Goal: Task Accomplishment & Management: Manage account settings

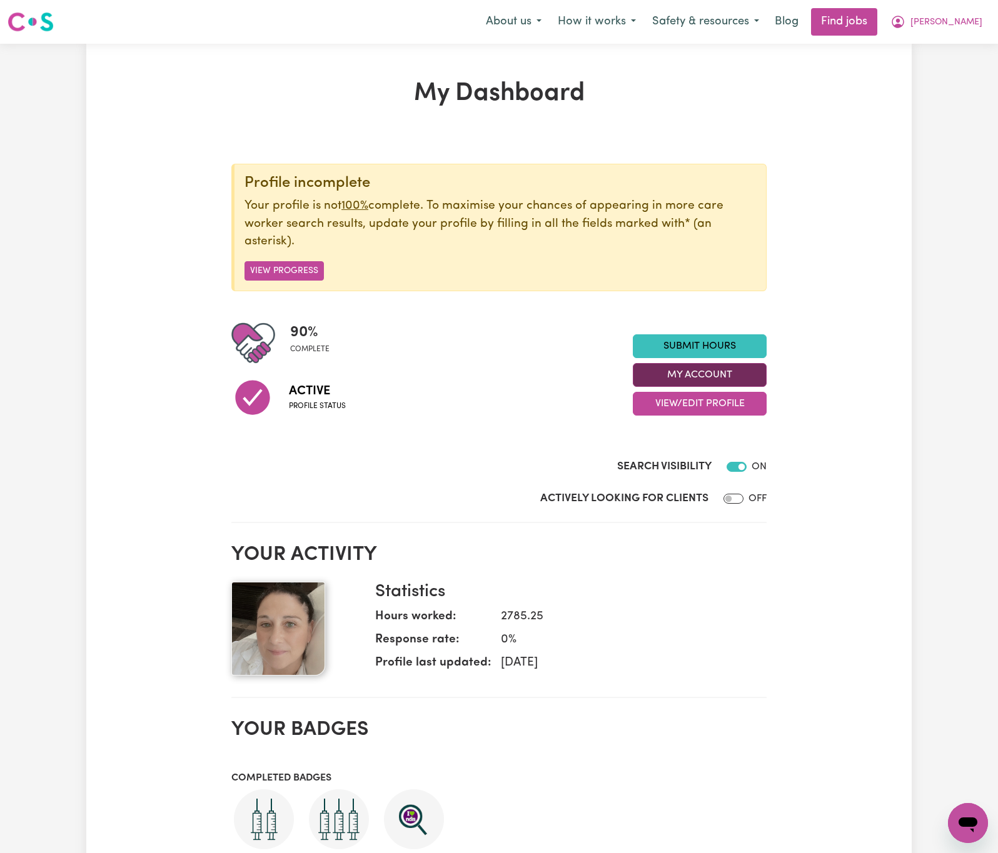
click at [747, 366] on button "My Account" at bounding box center [700, 375] width 134 height 24
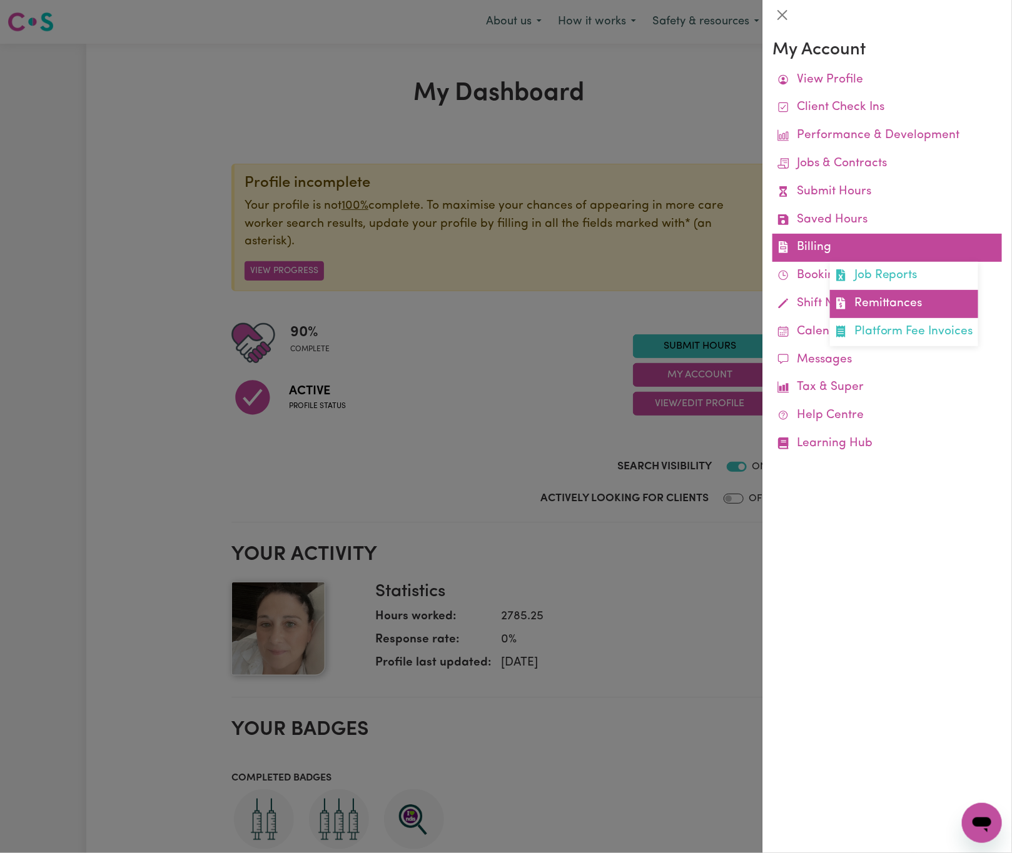
click at [862, 299] on link "Remittances" at bounding box center [904, 304] width 148 height 28
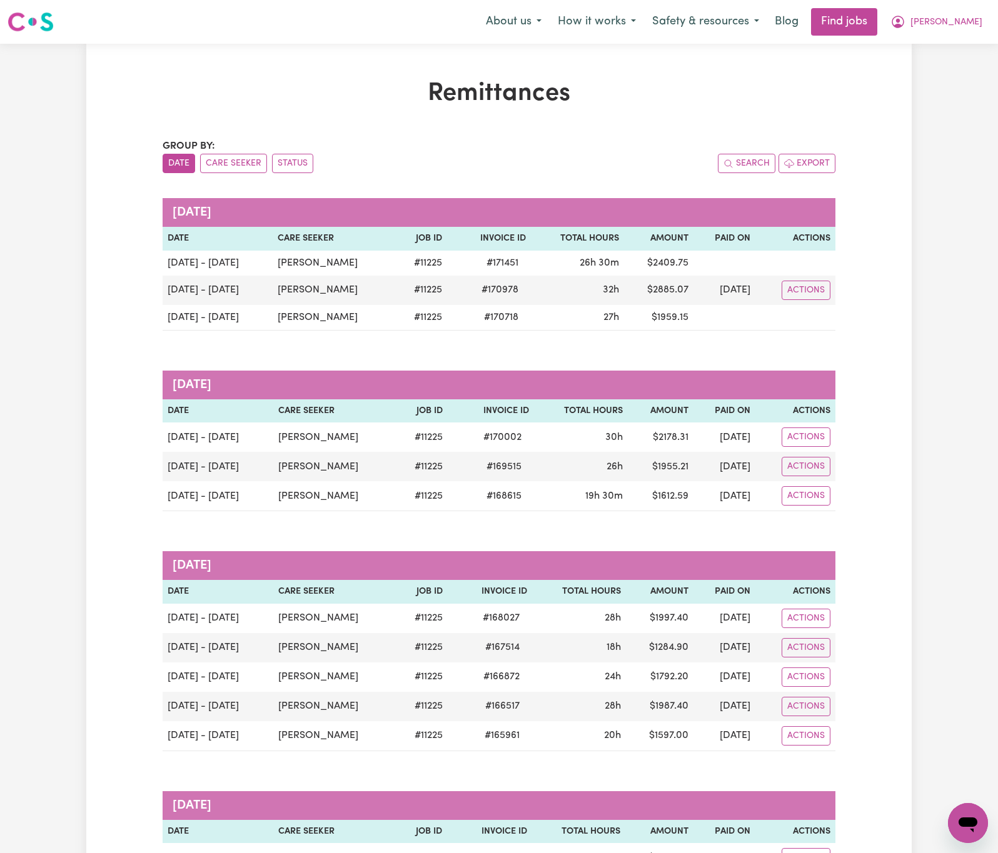
click at [961, 8] on div "About us How it works Safety & resources Blog Find jobs [PERSON_NAME]" at bounding box center [734, 22] width 513 height 28
click at [954, 21] on span "[PERSON_NAME]" at bounding box center [946, 23] width 72 height 14
click at [952, 89] on link "Logout" at bounding box center [940, 96] width 99 height 24
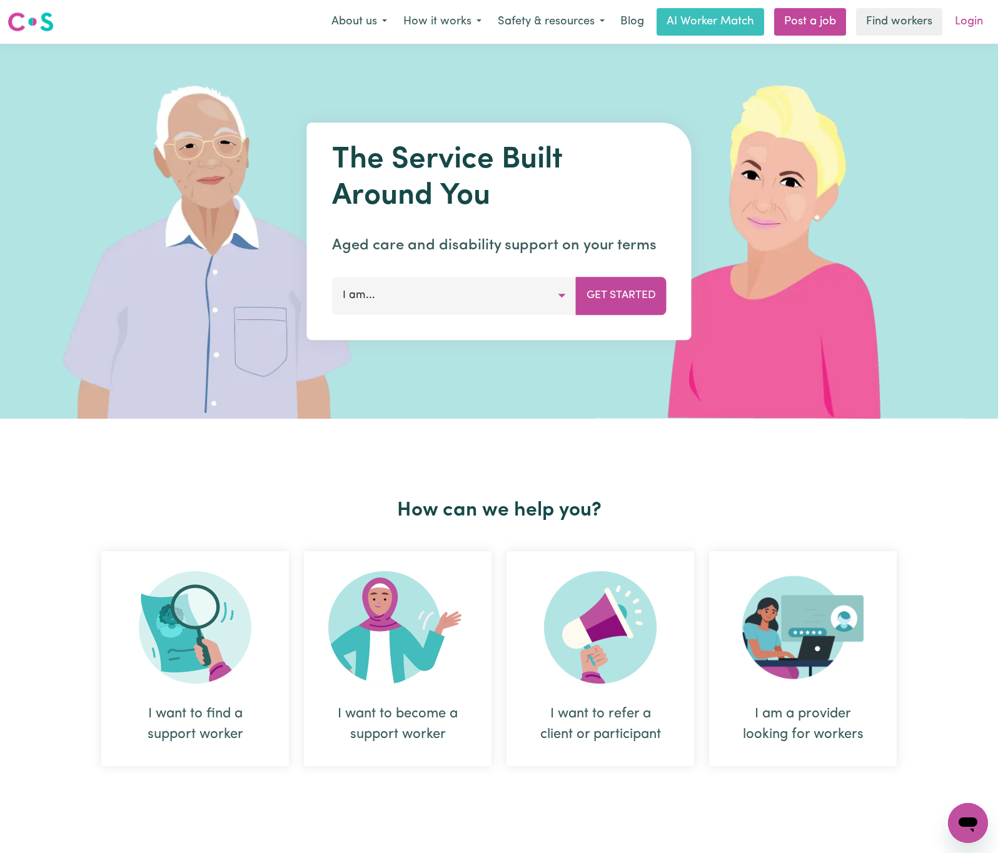
click at [969, 13] on link "Login" at bounding box center [968, 22] width 43 height 28
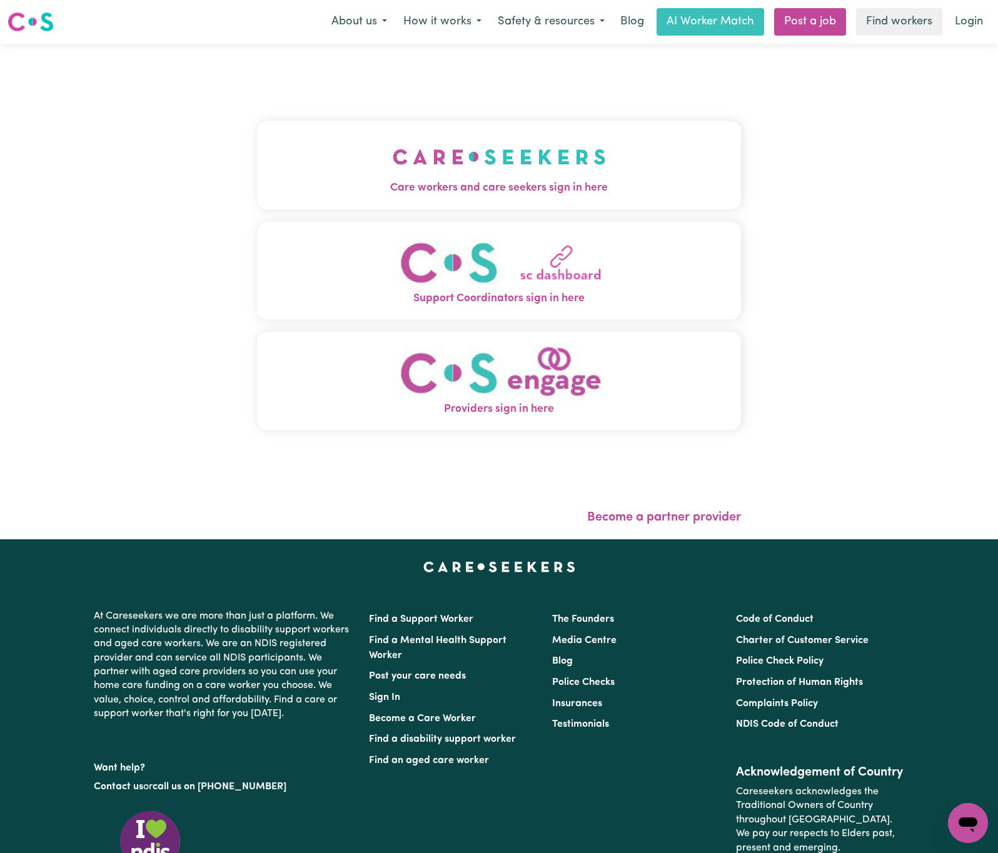
drag, startPoint x: 353, startPoint y: 163, endPoint x: 360, endPoint y: 171, distance: 11.1
click at [393, 163] on img "Care workers and care seekers sign in here" at bounding box center [499, 157] width 213 height 46
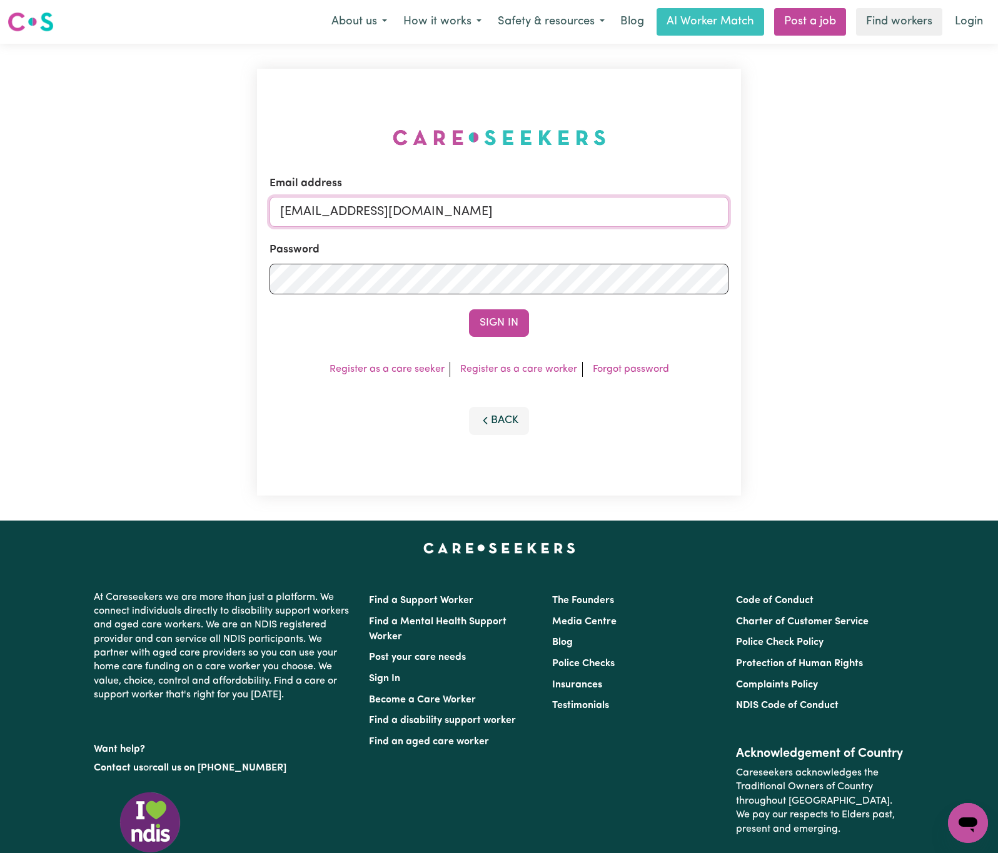
drag, startPoint x: 347, startPoint y: 208, endPoint x: 887, endPoint y: 209, distance: 540.2
click at [887, 209] on div "Email address [EMAIL_ADDRESS][DOMAIN_NAME] Password Sign In Register as a care …" at bounding box center [499, 282] width 998 height 477
paste input "benharveyABF"
type input "[EMAIL_ADDRESS][DOMAIN_NAME]"
click at [469, 310] on button "Sign In" at bounding box center [499, 324] width 60 height 28
